Goal: Browse casually: Explore the website without a specific task or goal

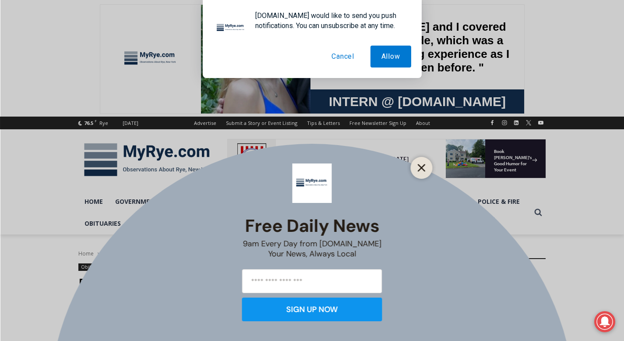
click at [304, 165] on line "Close" at bounding box center [421, 168] width 6 height 6
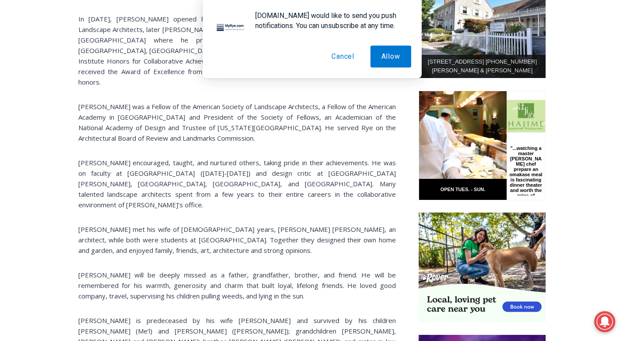
scroll to position [474, 0]
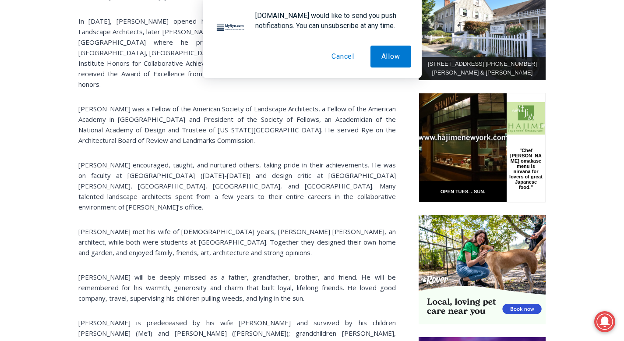
click at [304, 55] on button "Cancel" at bounding box center [343, 57] width 45 height 22
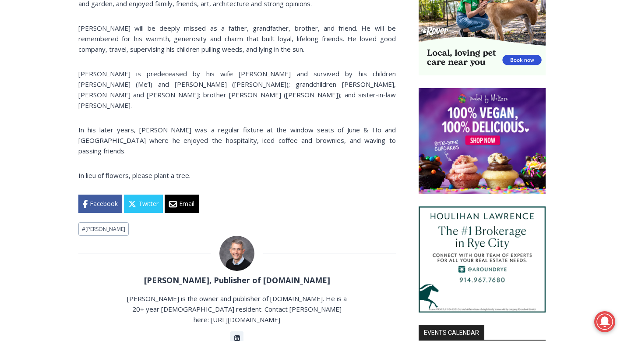
scroll to position [720, 0]
